Goal: Communication & Community: Answer question/provide support

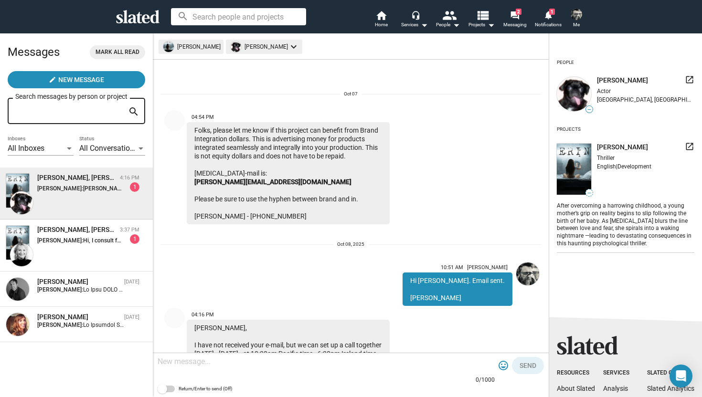
scroll to position [47, 0]
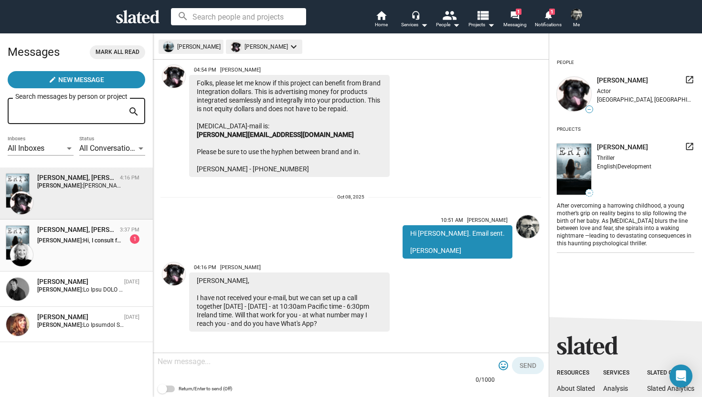
click at [78, 248] on div "[PERSON_NAME], [PERSON_NAME] 3:37 PM [PERSON_NAME]: Hi, I consult for Atlantic …" at bounding box center [76, 245] width 141 height 41
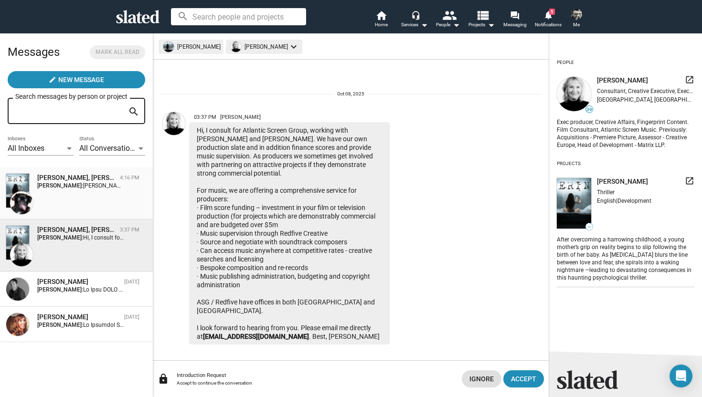
click at [72, 200] on div "[PERSON_NAME], [PERSON_NAME] 4:16 PM [PERSON_NAME]: [PERSON_NAME], I have not r…" at bounding box center [76, 193] width 141 height 41
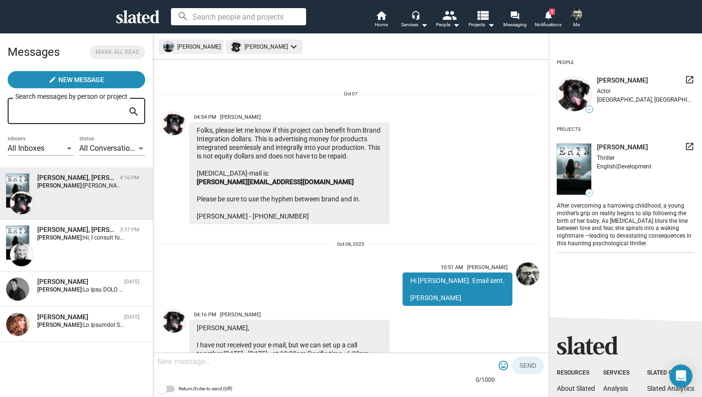
scroll to position [56, 0]
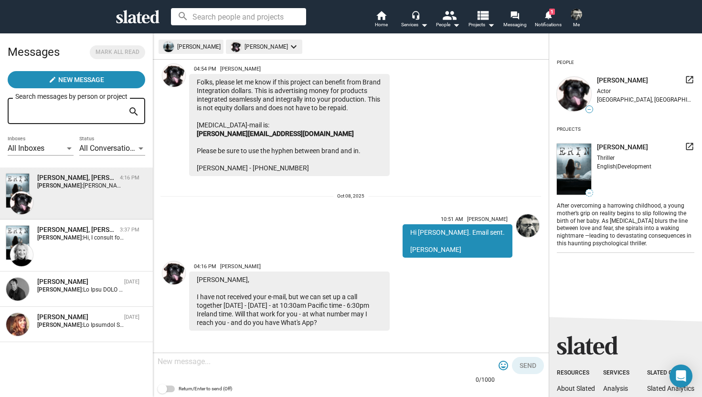
click at [216, 225] on div "10:51 AM [PERSON_NAME] Hi [PERSON_NAME]. Email sent. [PERSON_NAME]" at bounding box center [350, 234] width 381 height 47
click at [220, 359] on textarea at bounding box center [326, 362] width 337 height 10
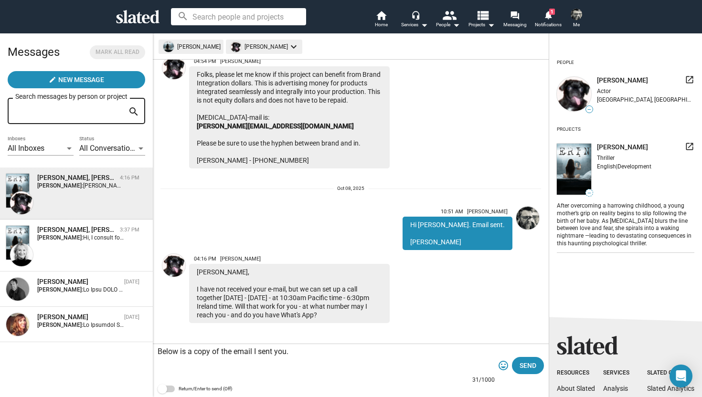
paste textarea "Hi [PERSON_NAME], Yes, the guidelines from the broadcasting authority allow pro…"
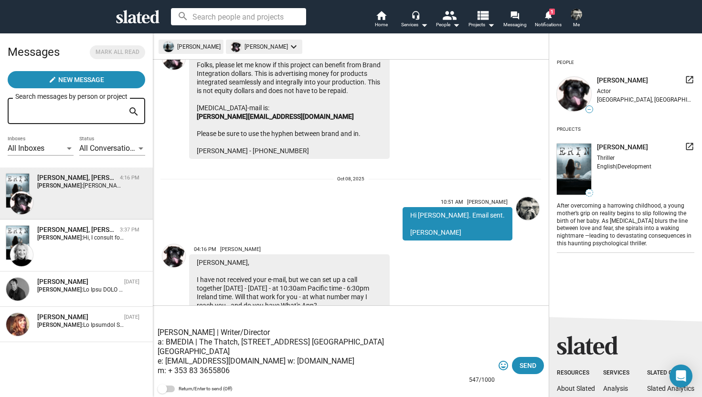
click at [426, 290] on div "04:16 PM [PERSON_NAME] [PERSON_NAME], I have not received your e-mail, but we c…" at bounding box center [350, 277] width 381 height 73
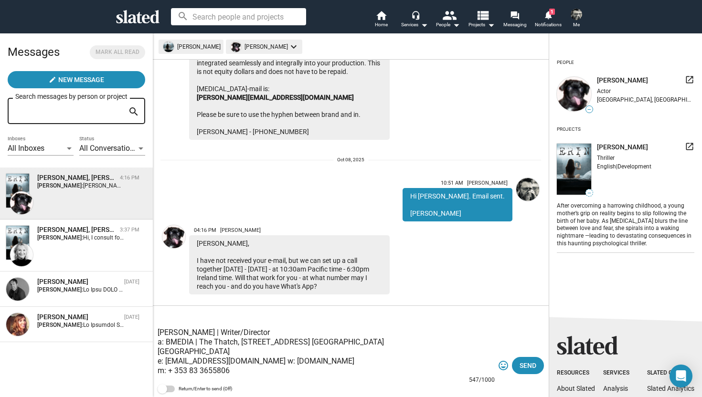
scroll to position [104, 0]
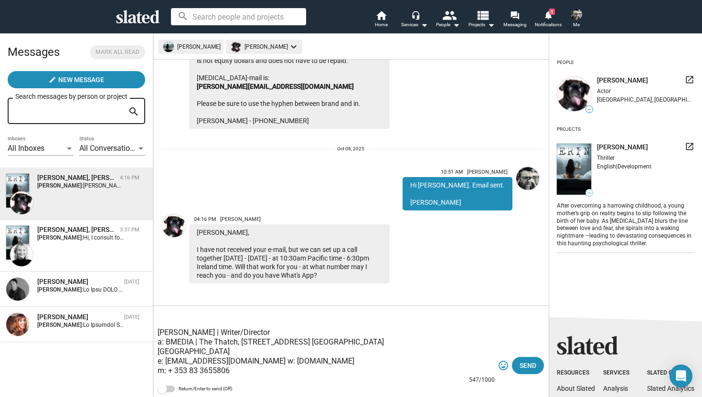
click at [386, 317] on textarea "Below is a copy of the email I sent you. Hi [PERSON_NAME], Yes, the guidelines …" at bounding box center [326, 342] width 337 height 67
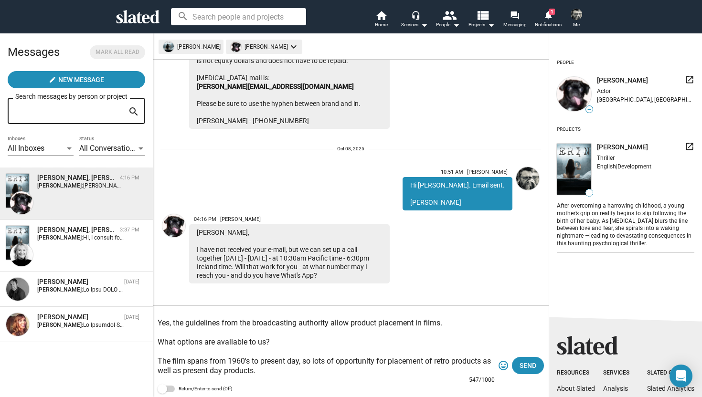
scroll to position [0, 0]
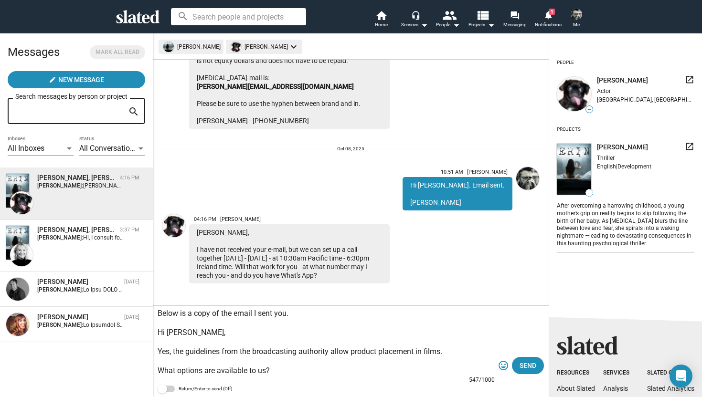
click at [297, 315] on textarea "Below is a copy of the email I sent you. Hi [PERSON_NAME], Yes, the guidelines …" at bounding box center [326, 342] width 337 height 67
type textarea "Below is a copy of the email I sent you. I can do a call [DATE]. Hi [PERSON_NAM…"
click at [526, 370] on span "Send" at bounding box center [528, 365] width 17 height 17
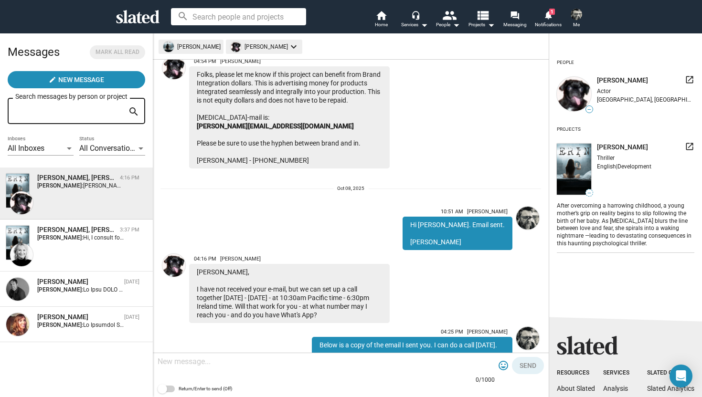
scroll to position [355, 0]
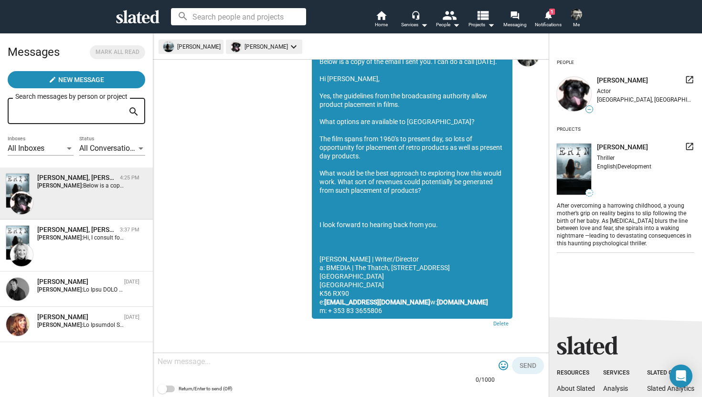
click at [254, 233] on div "04:25 PM [PERSON_NAME] Below is a copy of the email I sent you. I can do a call…" at bounding box center [350, 185] width 381 height 291
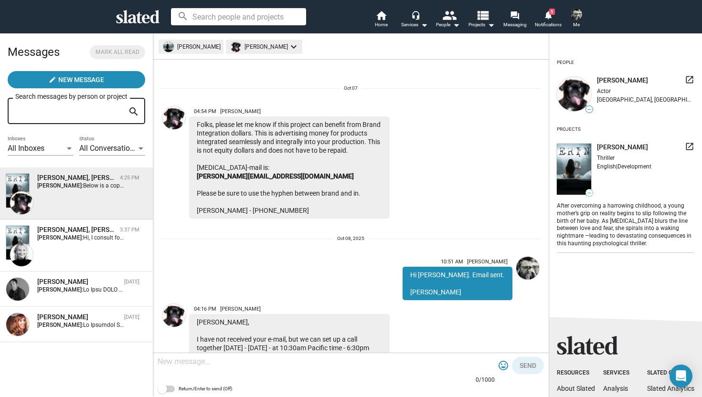
scroll to position [0, 0]
